Goal: Navigation & Orientation: Find specific page/section

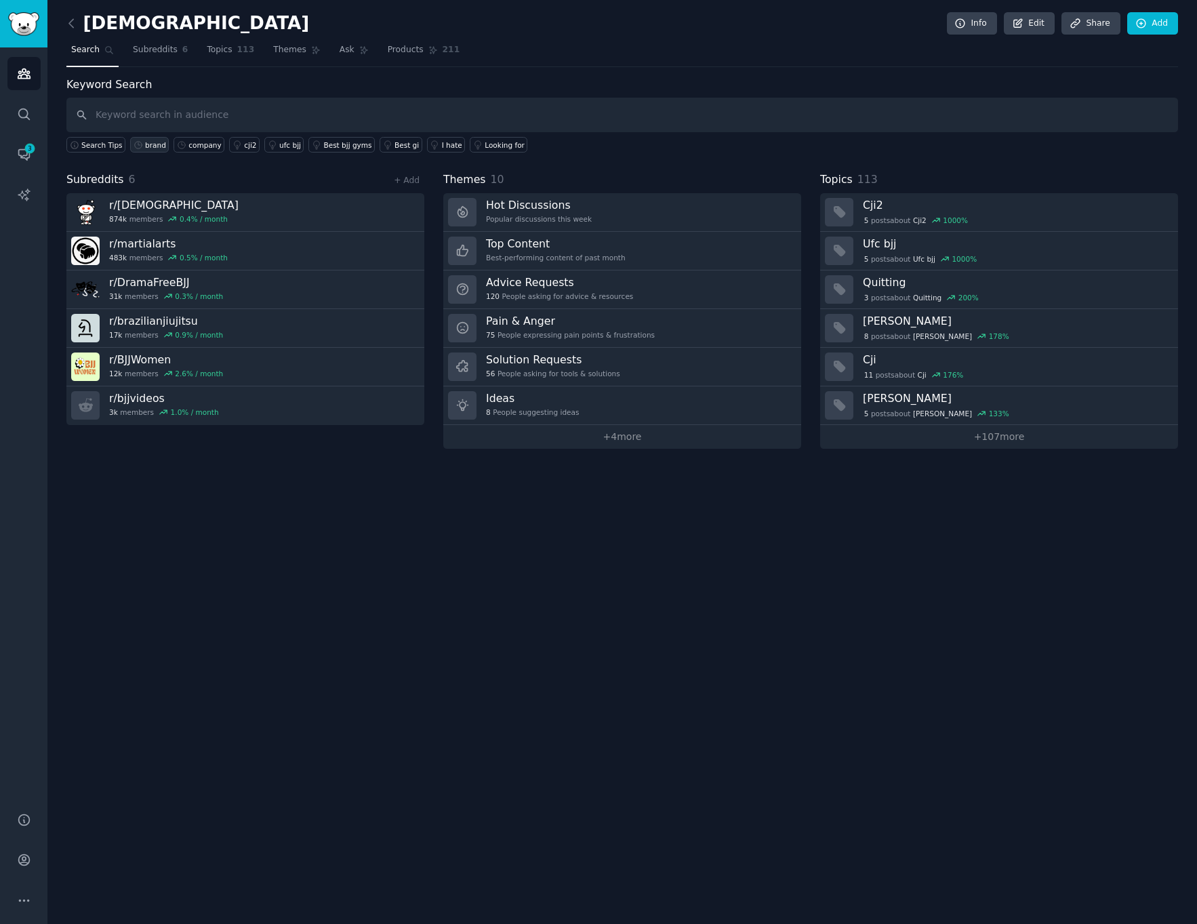
click at [157, 147] on div "brand" at bounding box center [155, 144] width 21 height 9
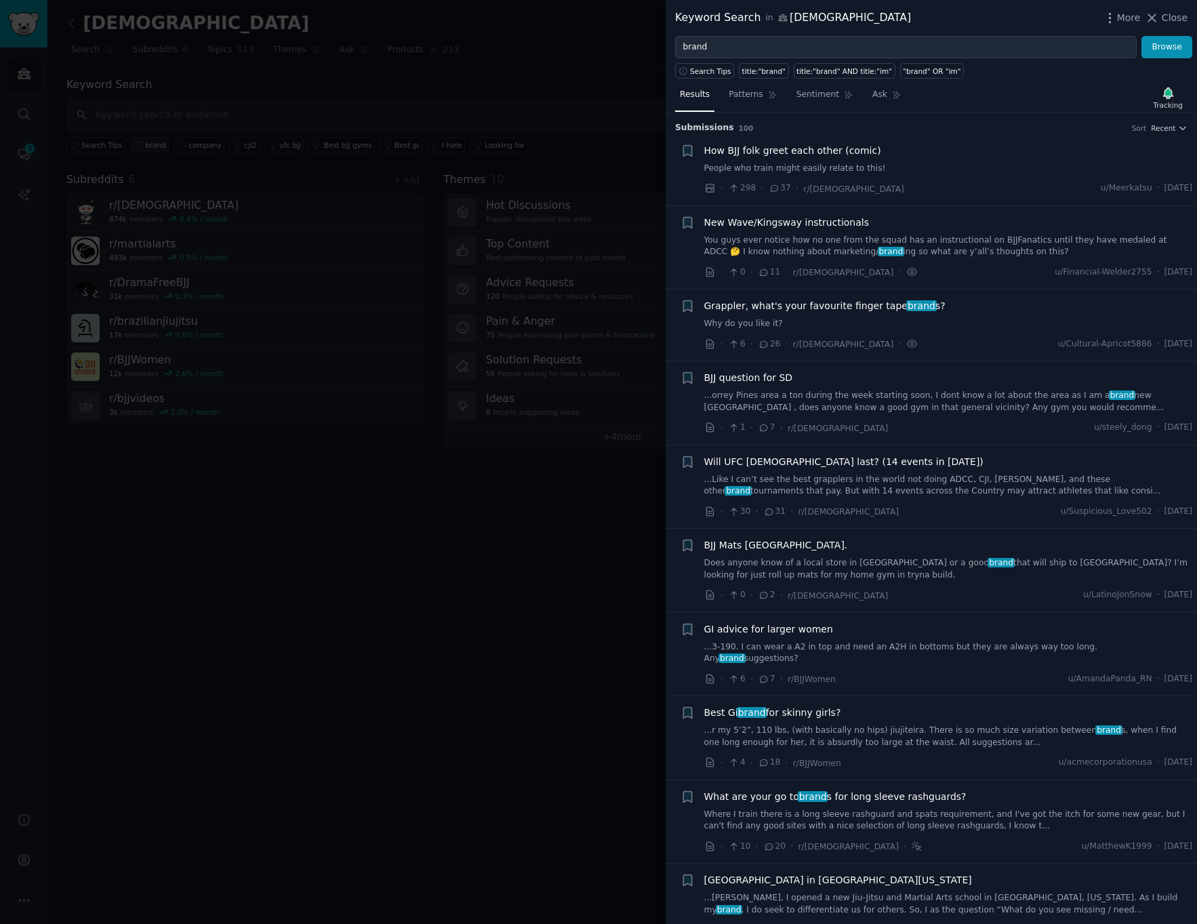
click at [157, 147] on div at bounding box center [598, 462] width 1197 height 924
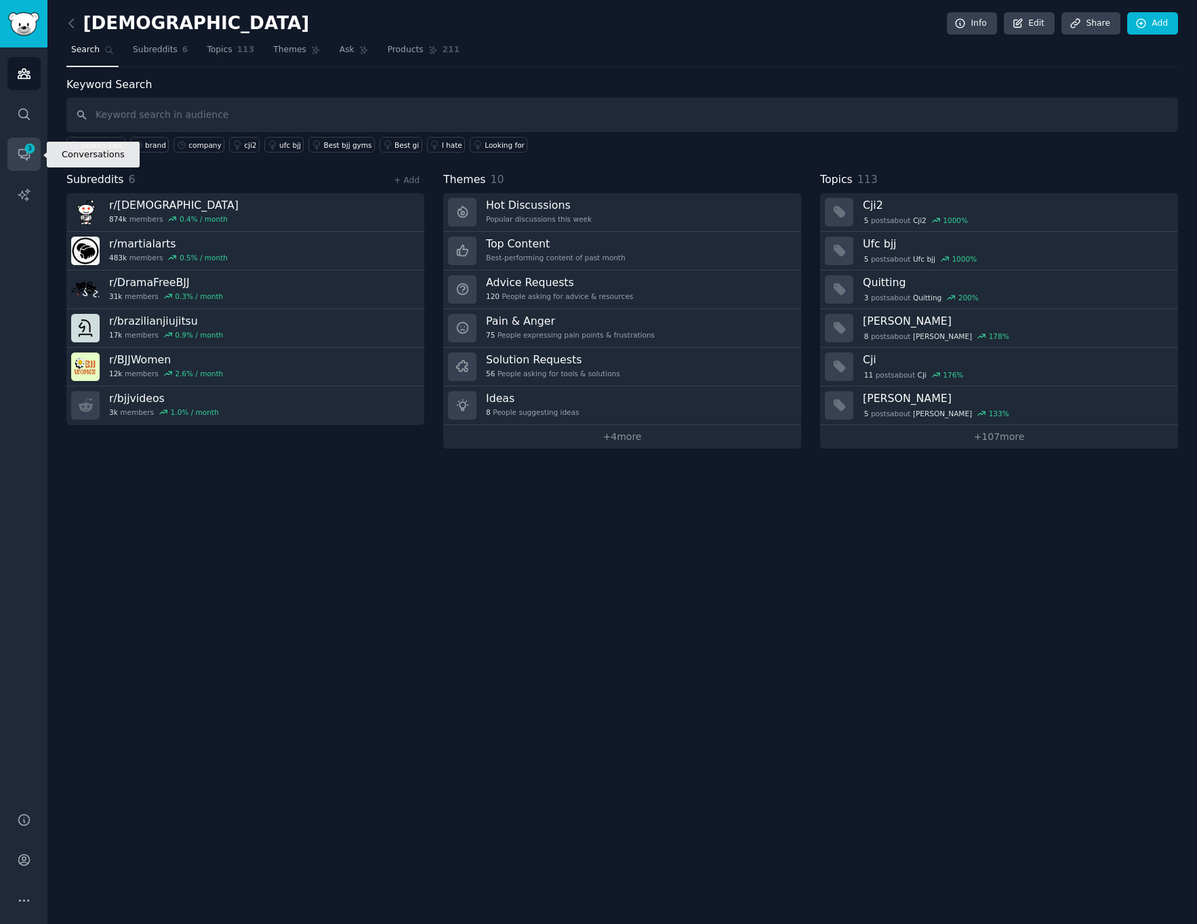
click at [33, 153] on icon "Sidebar" at bounding box center [30, 148] width 12 height 12
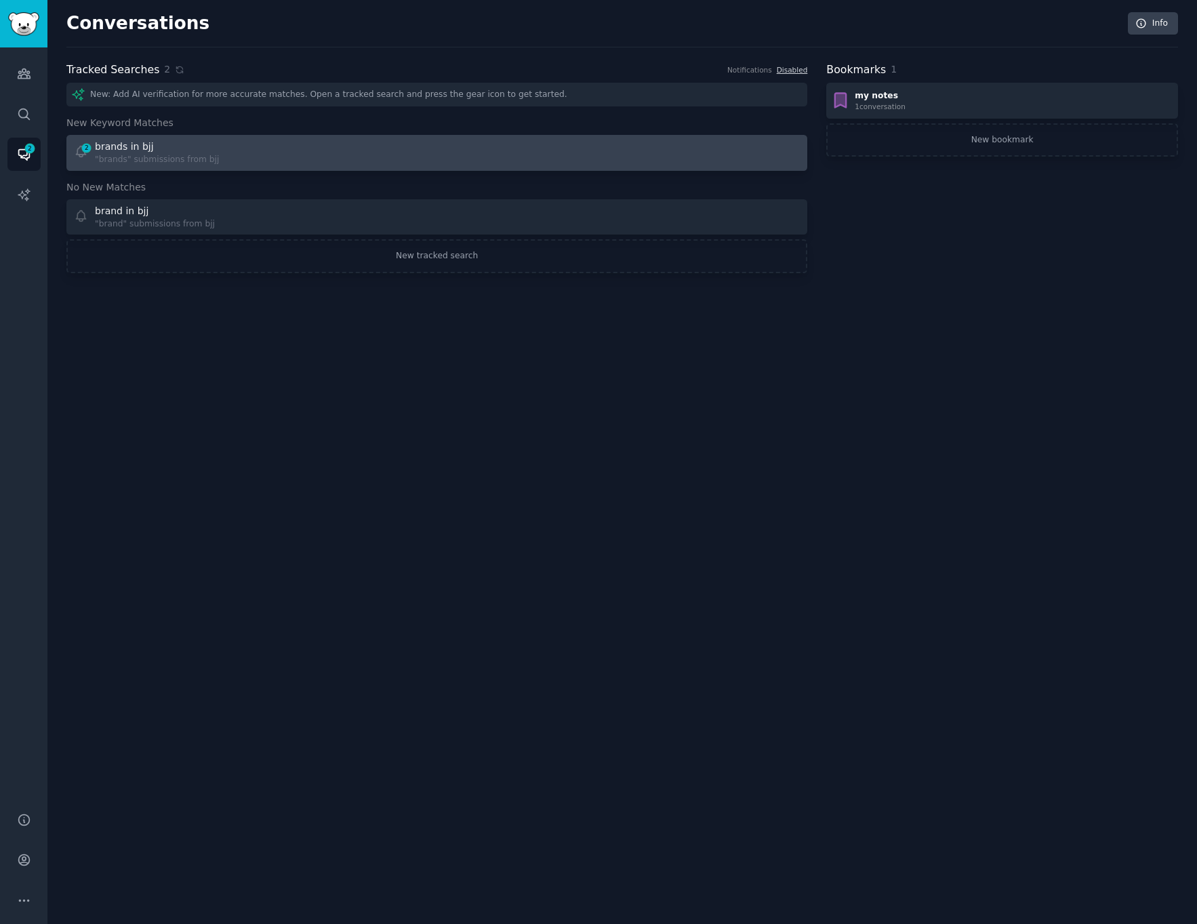
click at [287, 153] on div "2 brands in bjj "brands" submissions from bjj" at bounding box center [251, 153] width 354 height 26
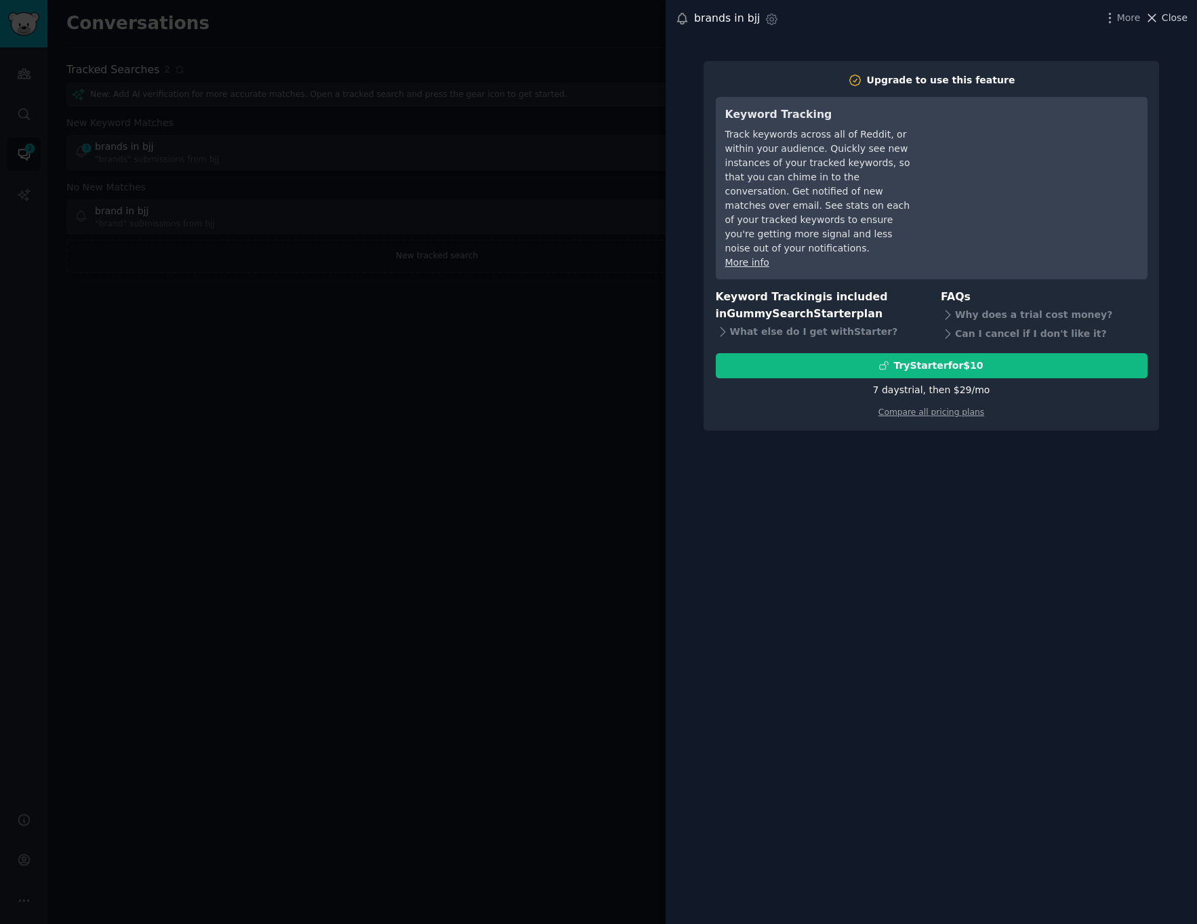
click at [1172, 16] on span "Close" at bounding box center [1175, 18] width 26 height 14
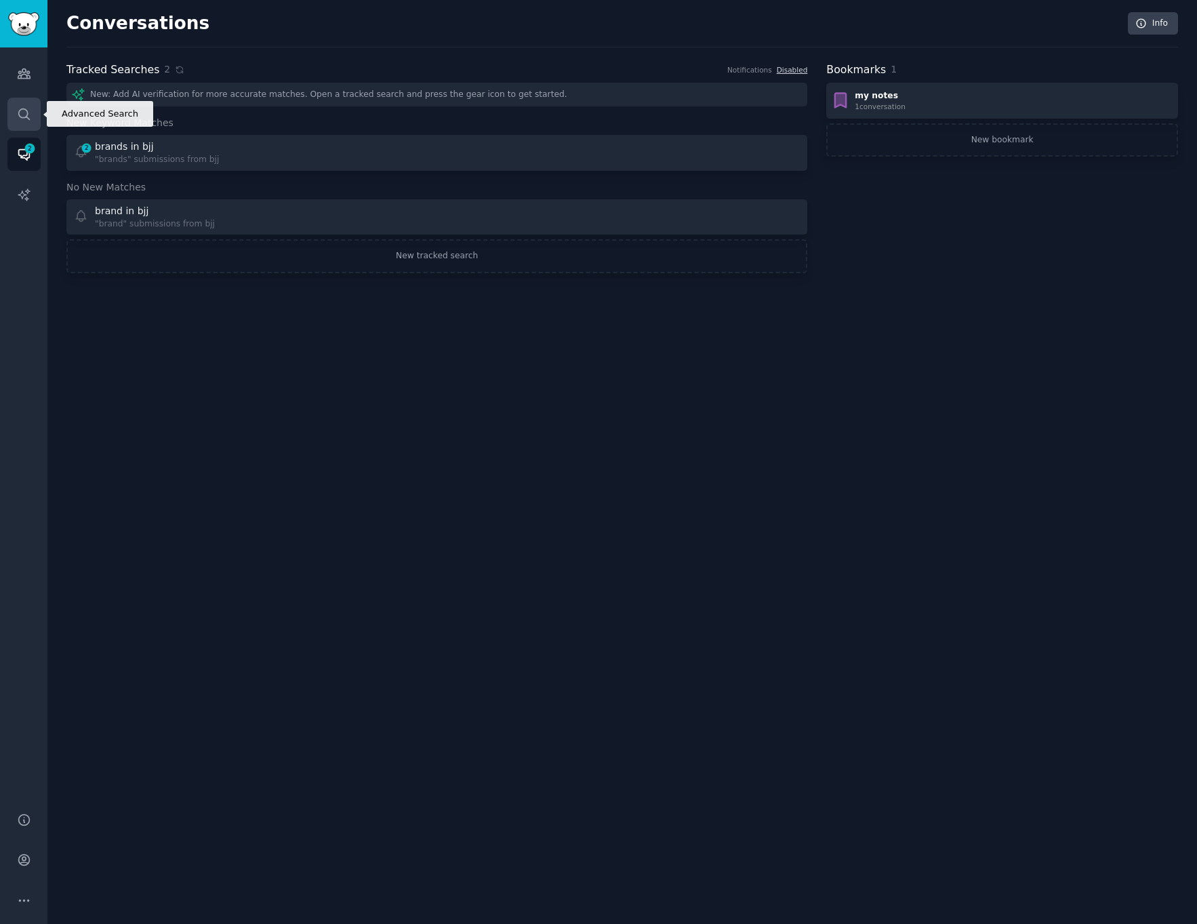
click at [34, 111] on link "Search" at bounding box center [23, 114] width 33 height 33
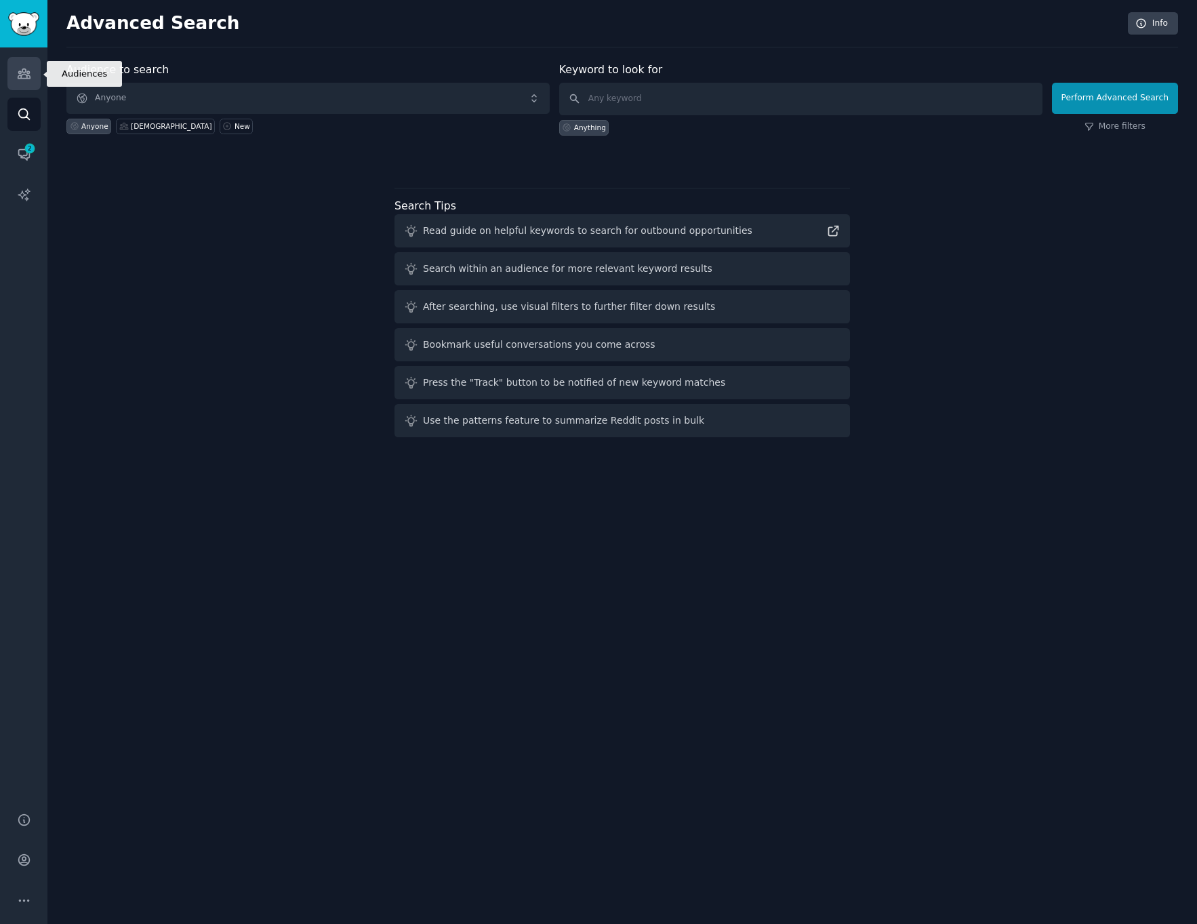
click at [24, 80] on icon "Sidebar" at bounding box center [24, 73] width 14 height 14
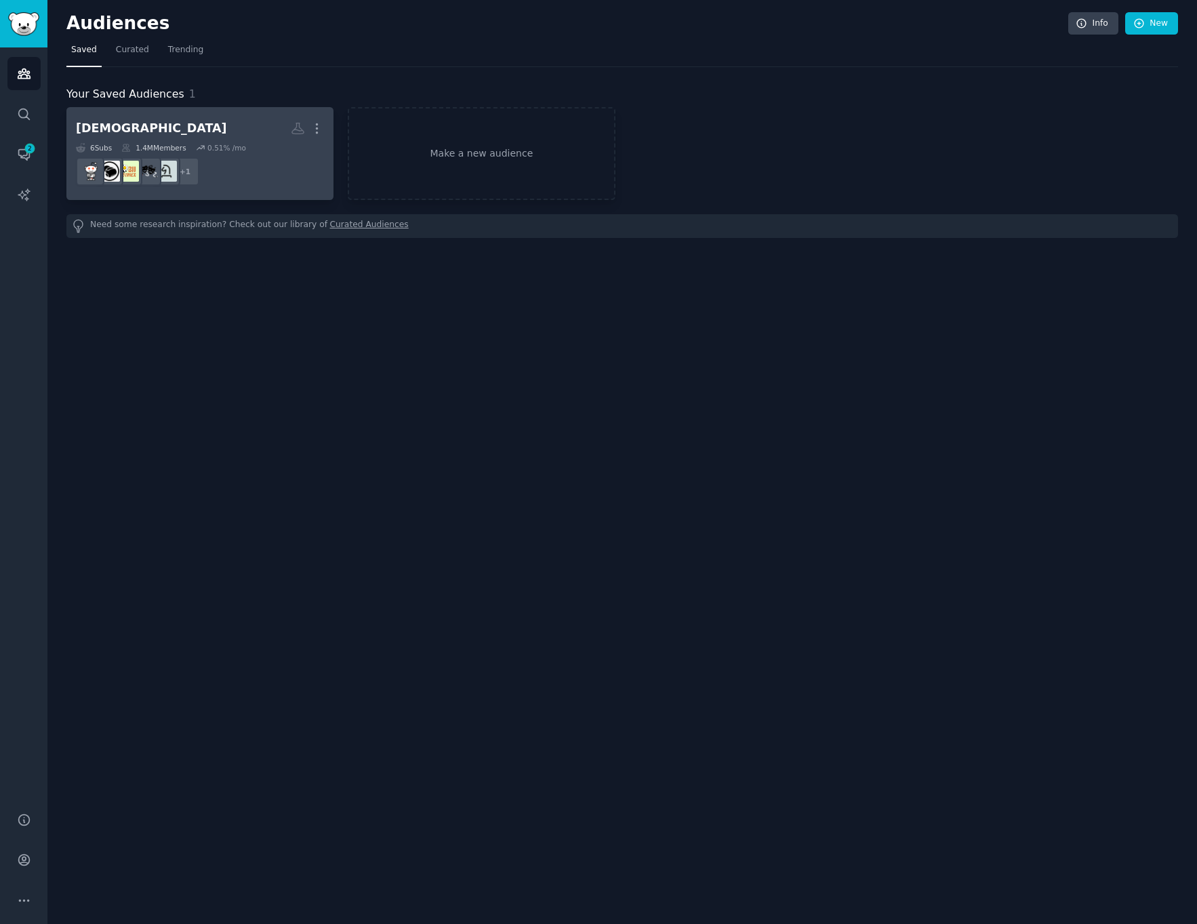
click at [310, 170] on dd "r/brazilianjiujitsu + 1" at bounding box center [200, 172] width 248 height 38
